Goal: Information Seeking & Learning: Understand process/instructions

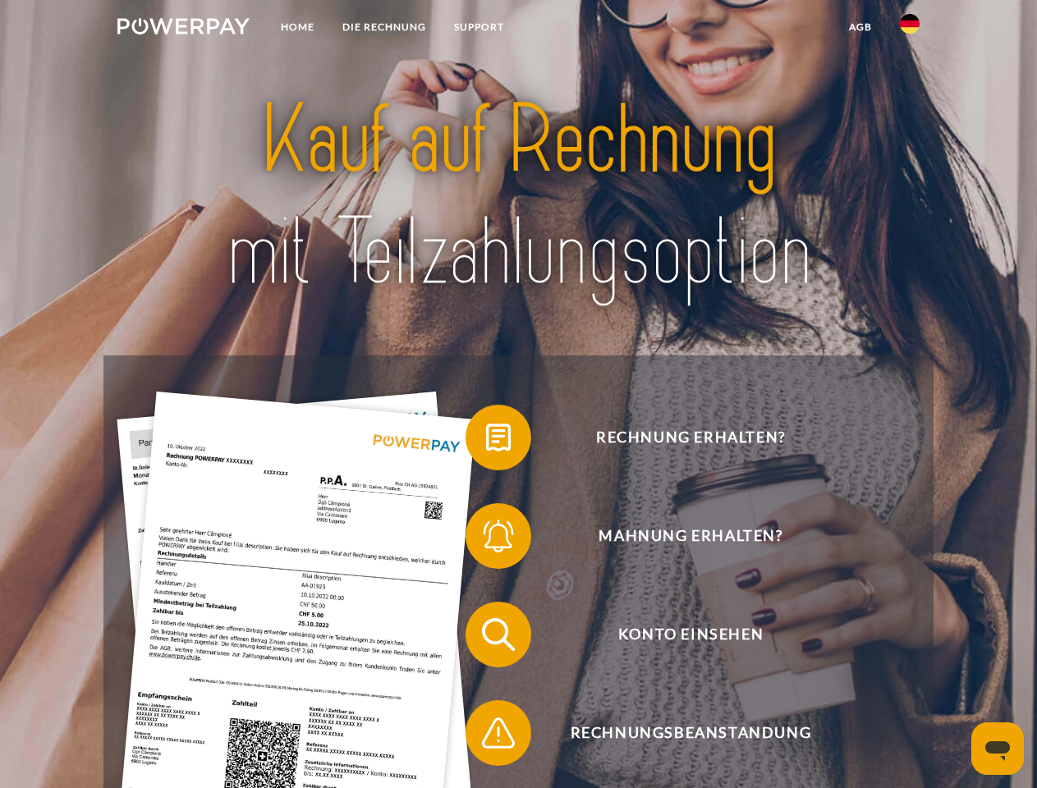
click at [183, 29] on img at bounding box center [183, 26] width 132 height 16
click at [910, 29] on img at bounding box center [910, 24] width 20 height 20
click at [860, 27] on link "agb" at bounding box center [860, 27] width 51 height 30
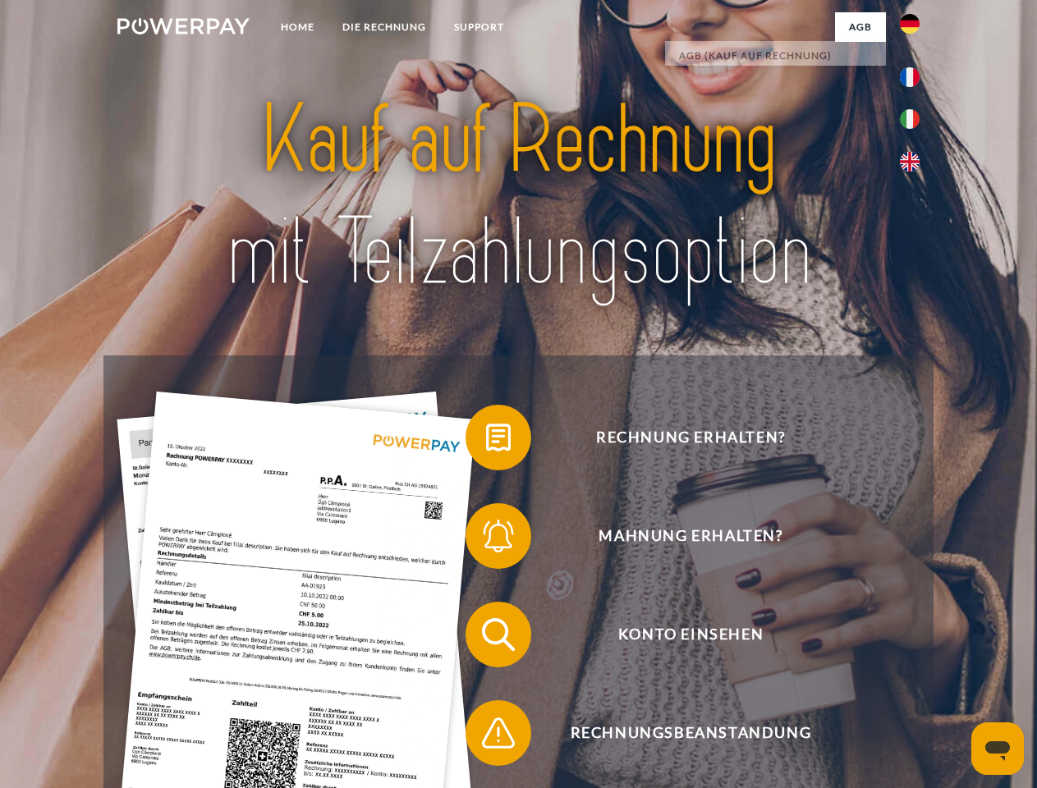
click at [486, 441] on span at bounding box center [474, 438] width 82 height 82
click at [486, 540] on span at bounding box center [474, 536] width 82 height 82
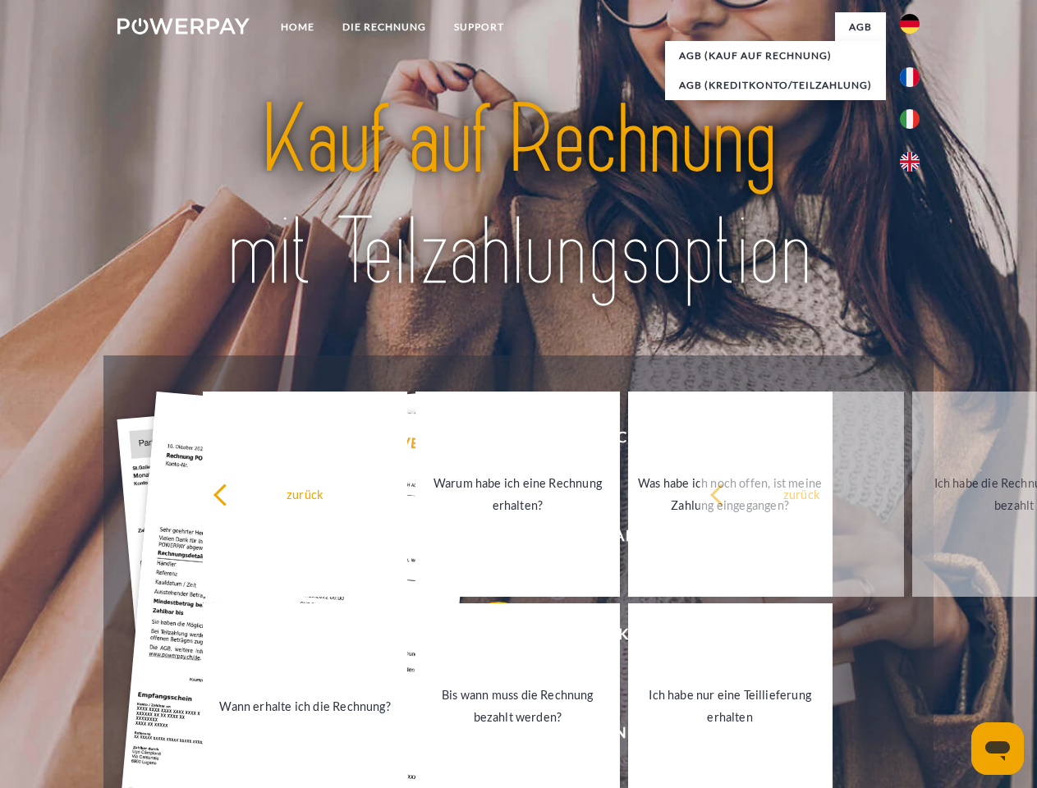
click at [486, 638] on link "Bis wann muss die Rechnung bezahlt werden?" at bounding box center [518, 706] width 204 height 205
click at [486, 737] on span at bounding box center [474, 733] width 82 height 82
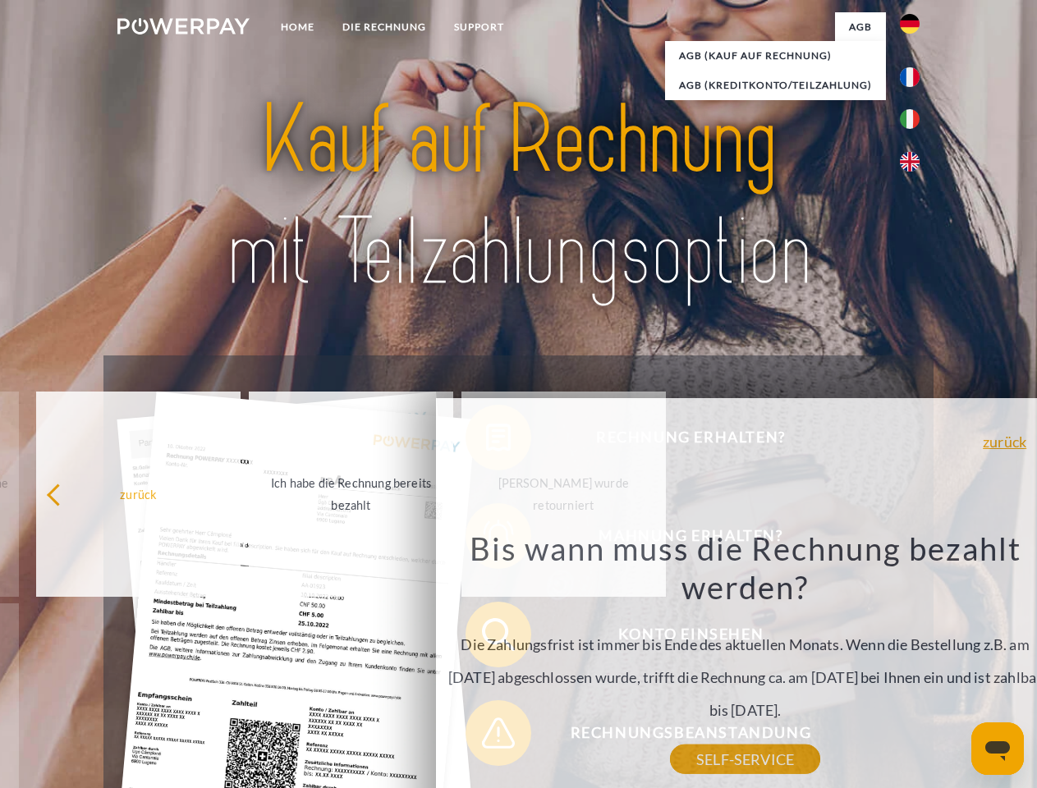
click at [998, 749] on icon "Messaging-Fenster öffnen" at bounding box center [997, 752] width 25 height 20
